Goal: Information Seeking & Learning: Learn about a topic

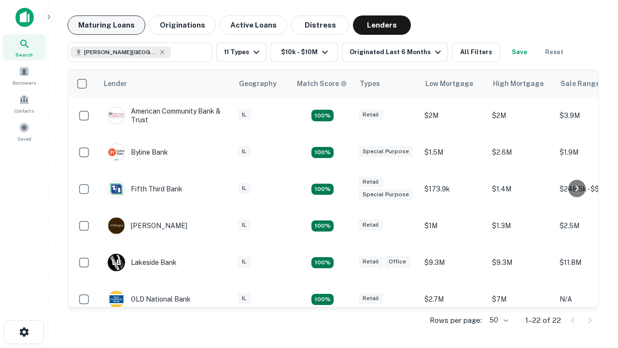
click at [106, 25] on button "Maturing Loans" at bounding box center [107, 24] width 78 height 19
